Goal: Navigation & Orientation: Understand site structure

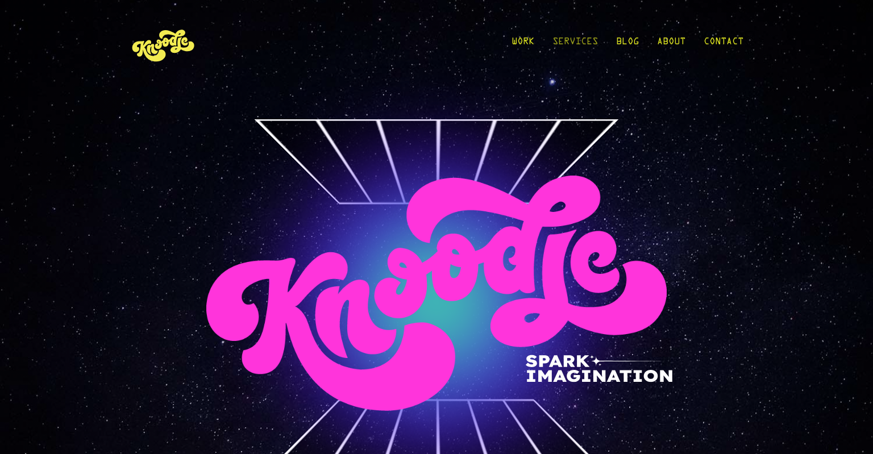
click at [592, 42] on link "Services" at bounding box center [574, 44] width 45 height 53
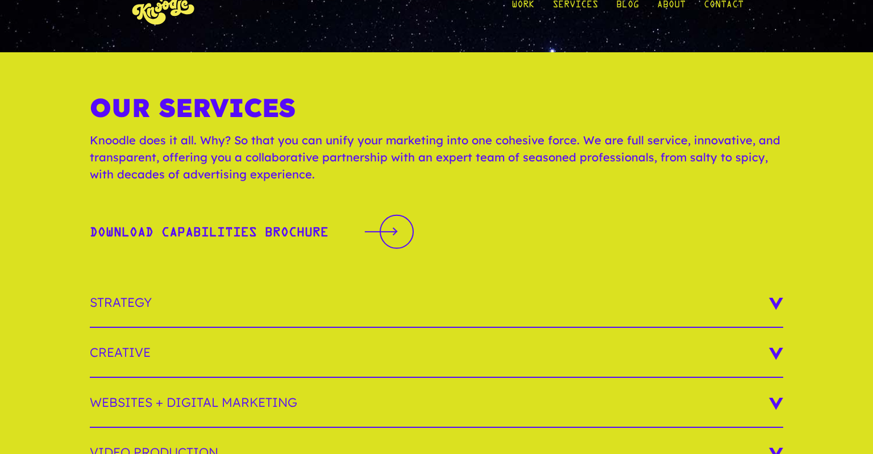
scroll to position [60, 0]
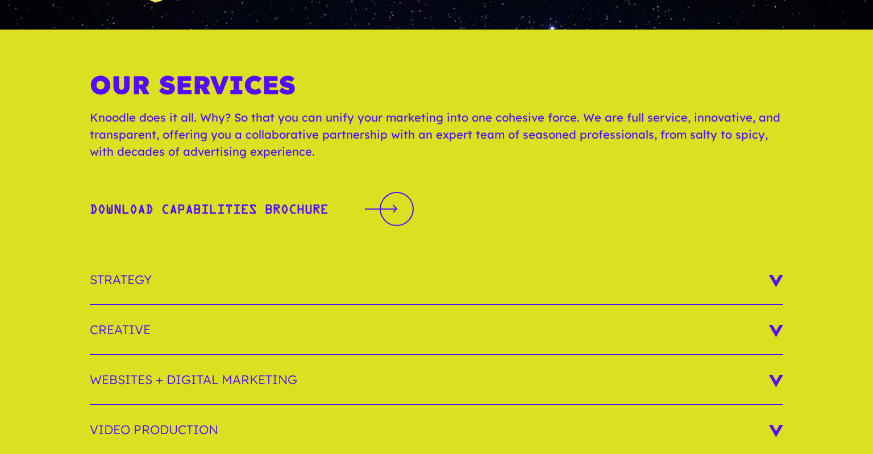
click at [776, 273] on h3 "Strategy" at bounding box center [436, 280] width 693 height 50
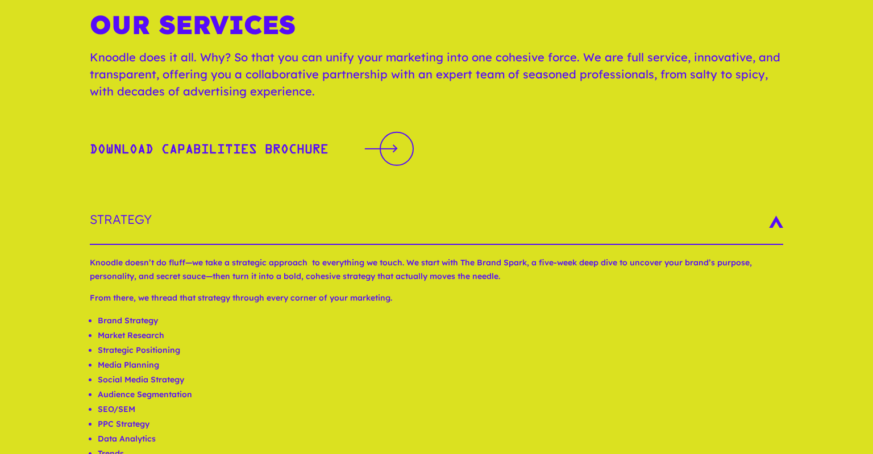
scroll to position [300, 0]
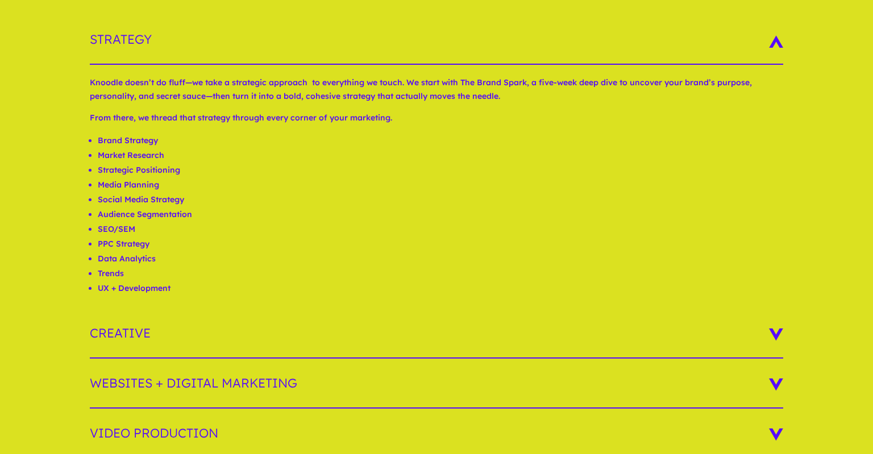
click at [444, 319] on h3 "Creative" at bounding box center [436, 334] width 693 height 50
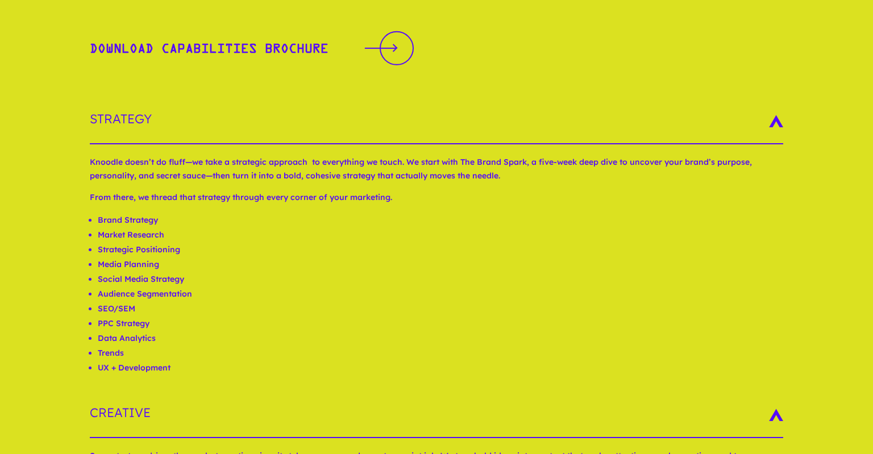
scroll to position [0, 0]
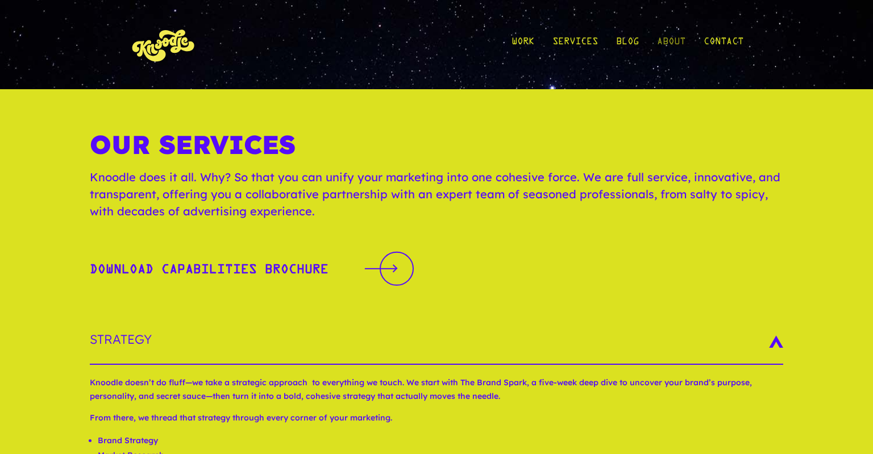
click at [681, 39] on link "About" at bounding box center [671, 44] width 28 height 53
